Goal: Check status

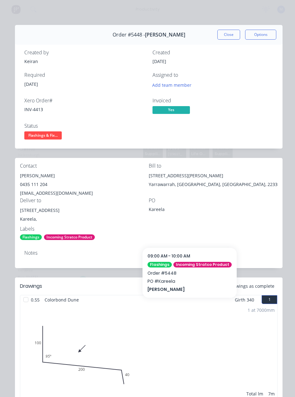
click at [226, 37] on button "Close" at bounding box center [228, 35] width 23 height 10
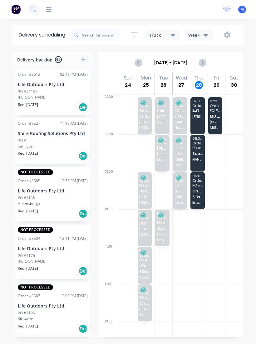
click at [201, 198] on span "6 Bach Pl" at bounding box center [197, 197] width 11 height 4
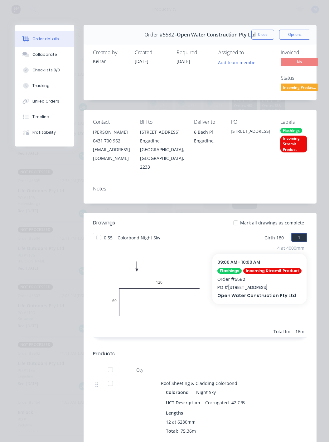
scroll to position [0, 0]
click at [255, 37] on button "Close" at bounding box center [262, 35] width 23 height 10
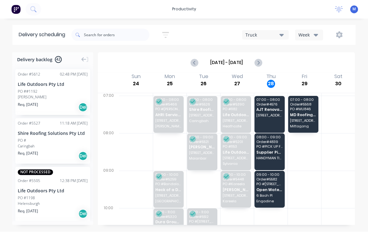
scroll to position [10, 0]
click at [118, 229] on div "Delivery backlog 42 Order # 5612 02:48 PM 27/08/25 Life Outdoors Pty Ltd PO ##1…" at bounding box center [184, 141] width 368 height 179
click at [84, 227] on div "NOT PROCESSED" at bounding box center [53, 230] width 70 height 6
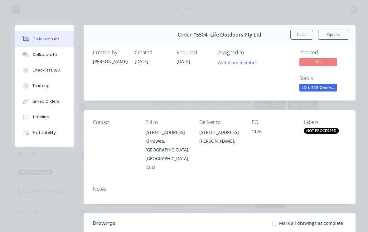
click at [165, 170] on div "Kirrawee, New South Wales, Australia, 2232" at bounding box center [167, 154] width 44 height 35
click at [93, 193] on div "Notes" at bounding box center [220, 192] width 272 height 23
click at [184, 229] on header "Drawings Mark all drawings as complete" at bounding box center [220, 223] width 272 height 20
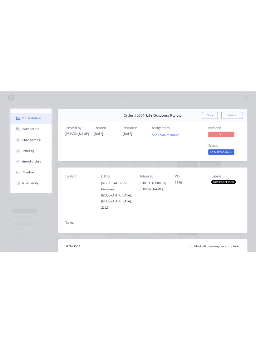
scroll to position [0, 0]
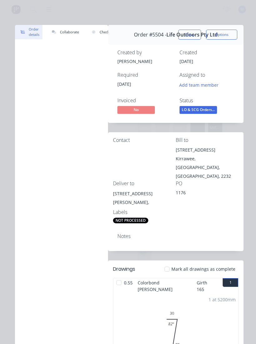
click at [227, 102] on div "Status" at bounding box center [206, 101] width 55 height 6
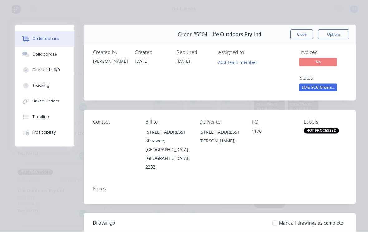
scroll to position [5, 0]
click at [112, 224] on div "Drawings" at bounding box center [104, 222] width 22 height 7
click at [142, 196] on div "Notes" at bounding box center [220, 192] width 272 height 23
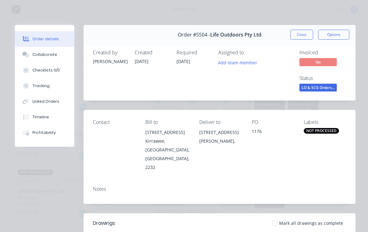
click at [150, 171] on div "Kirrawee, New South Wales, Australia, 2232" at bounding box center [167, 154] width 44 height 35
click at [152, 173] on div "Contact Bill to Unit 5, 48 Waratah St Kirrawee, New South Wales, Australia, 223…" at bounding box center [220, 145] width 272 height 71
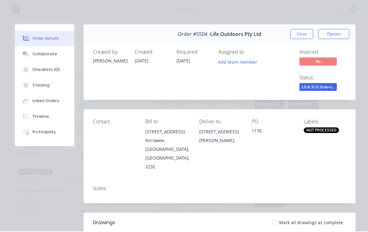
click at [254, 223] on div "Mark all drawings as complete" at bounding box center [246, 223] width 199 height 7
click at [127, 190] on div "Notes" at bounding box center [219, 189] width 253 height 6
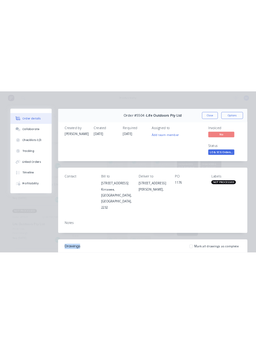
scroll to position [0, 0]
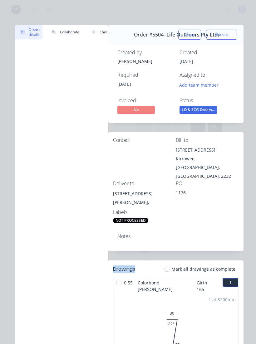
click at [126, 233] on div "Notes" at bounding box center [175, 236] width 117 height 6
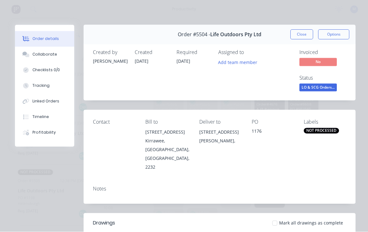
scroll to position [10, 0]
click at [127, 197] on div "Notes" at bounding box center [220, 192] width 272 height 23
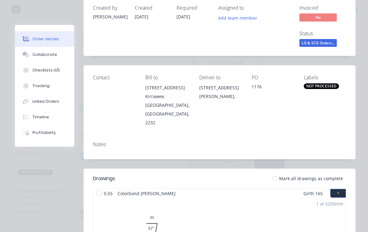
scroll to position [10, 0]
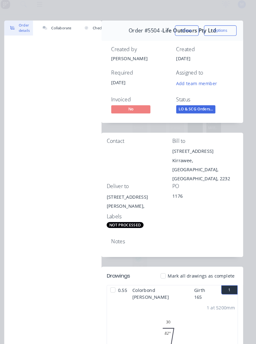
scroll to position [0, 0]
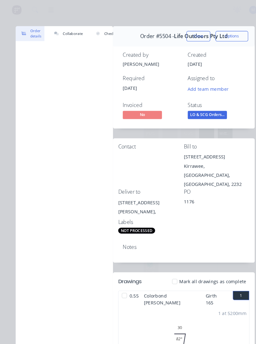
click at [191, 30] on button "Close" at bounding box center [189, 35] width 23 height 10
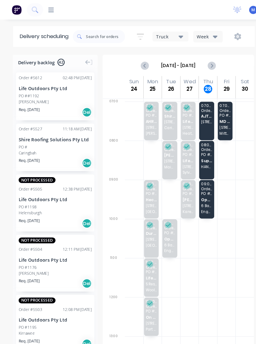
click at [198, 190] on span "Open Water Construction Pty Ltd" at bounding box center [197, 191] width 11 height 4
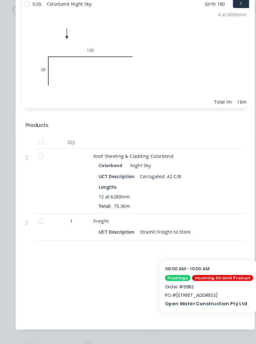
scroll to position [270, 0]
